Goal: Transaction & Acquisition: Register for event/course

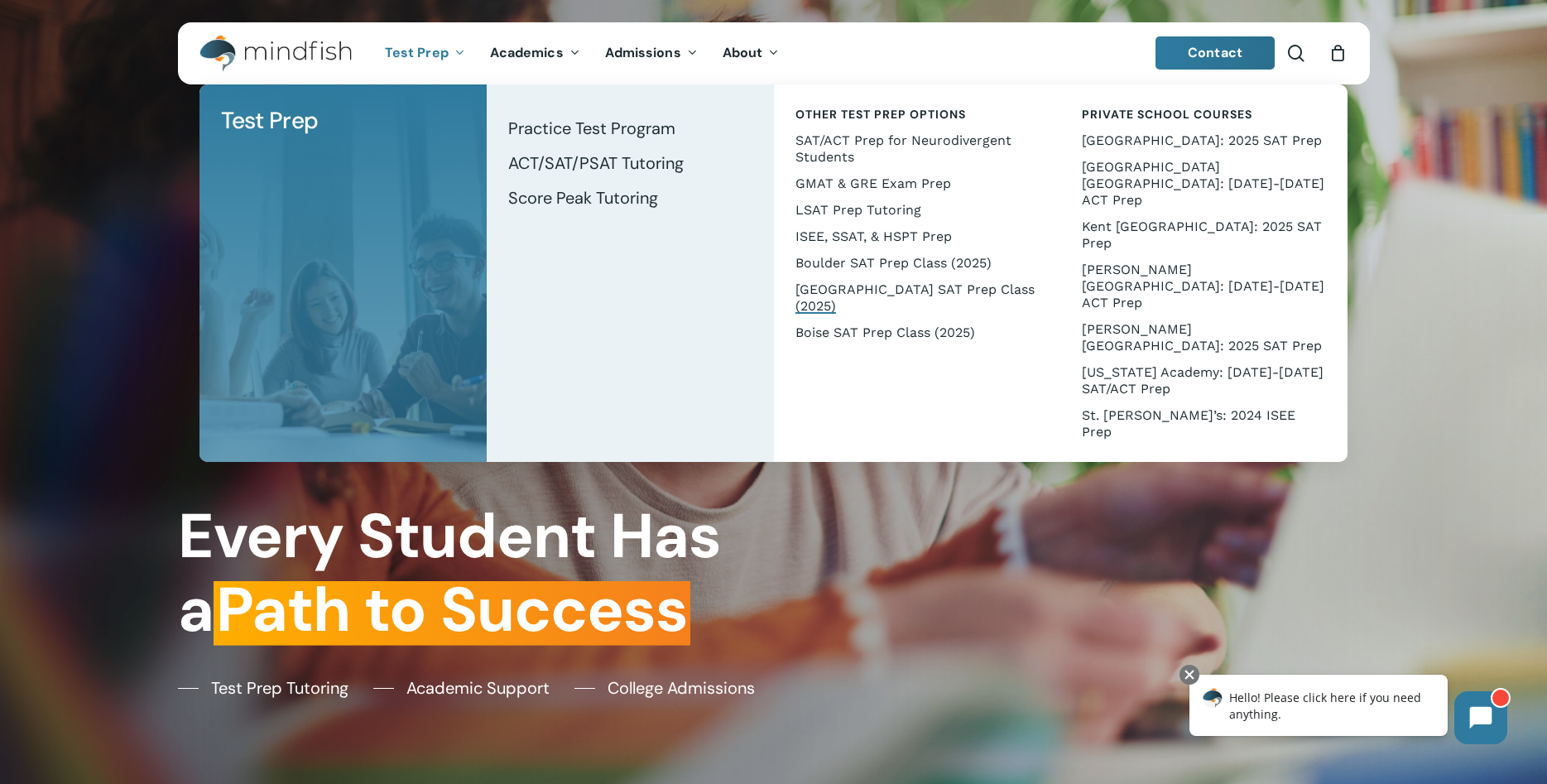
click at [805, 308] on span "[GEOGRAPHIC_DATA] SAT Prep Class (2025)" at bounding box center [914, 298] width 239 height 32
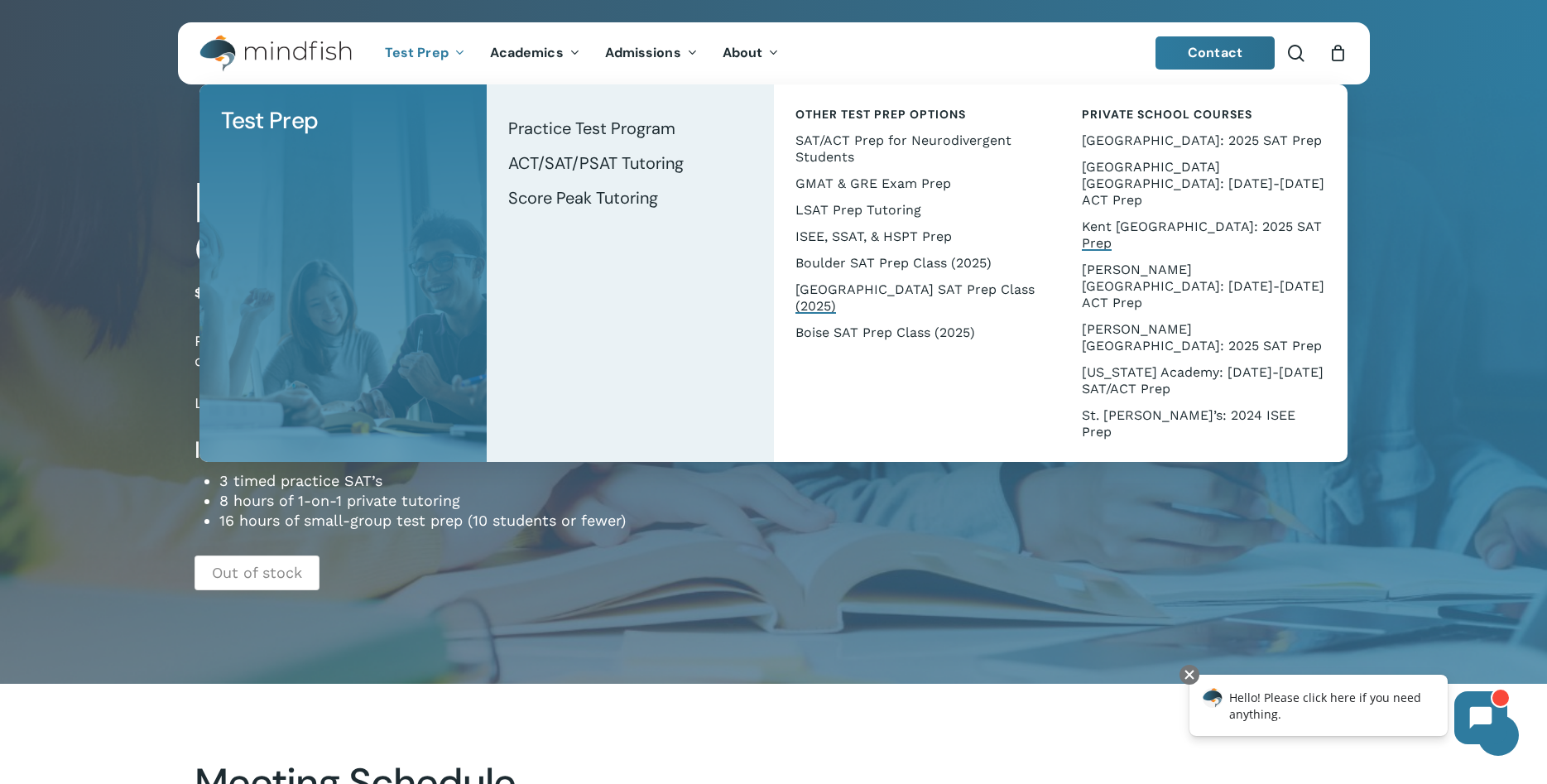
click at [1119, 219] on span "Kent [GEOGRAPHIC_DATA]: 2025 SAT Prep" at bounding box center [1202, 235] width 240 height 32
